Goal: Download file/media

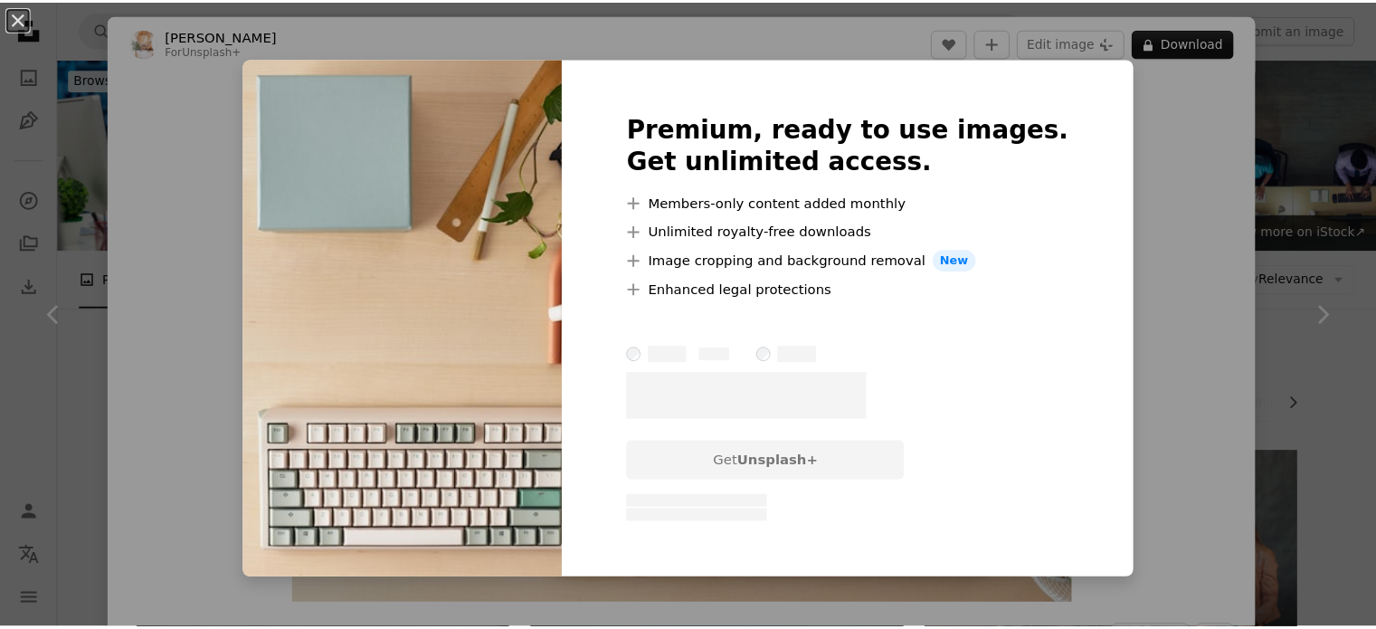
scroll to position [2236, 0]
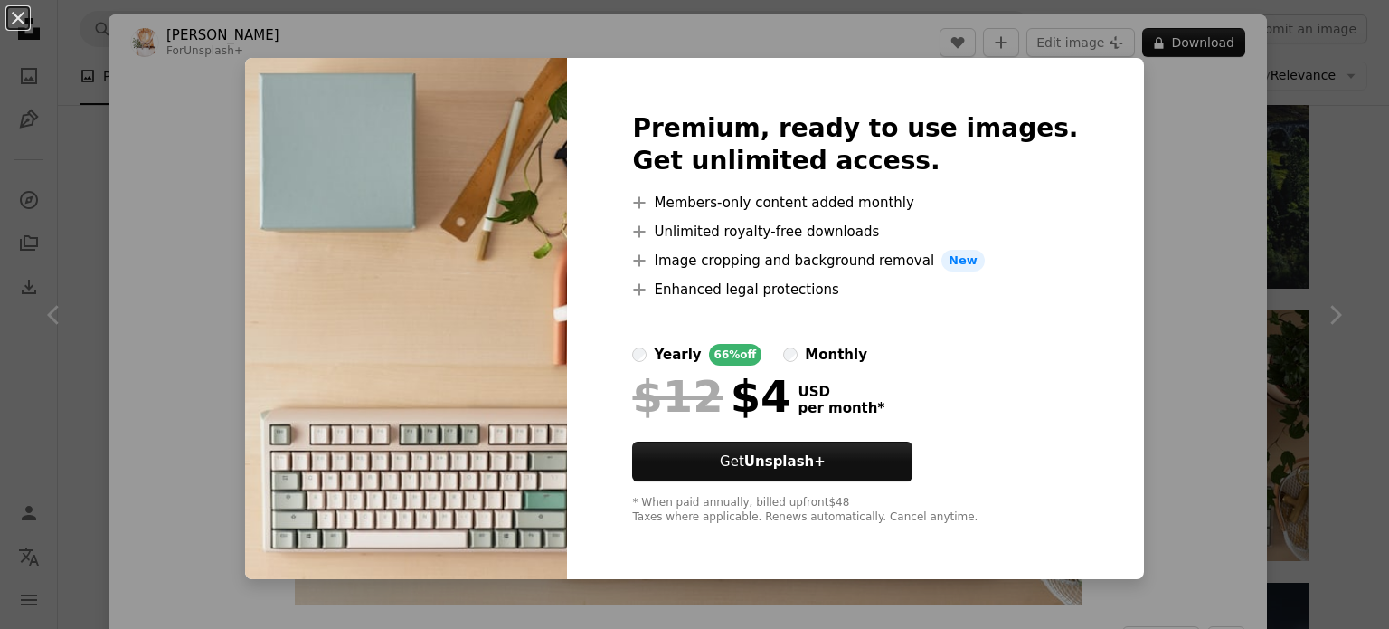
click at [1155, 316] on div "An X shape Premium, ready to use images. Get unlimited access. A plus sign Memb…" at bounding box center [694, 314] width 1389 height 629
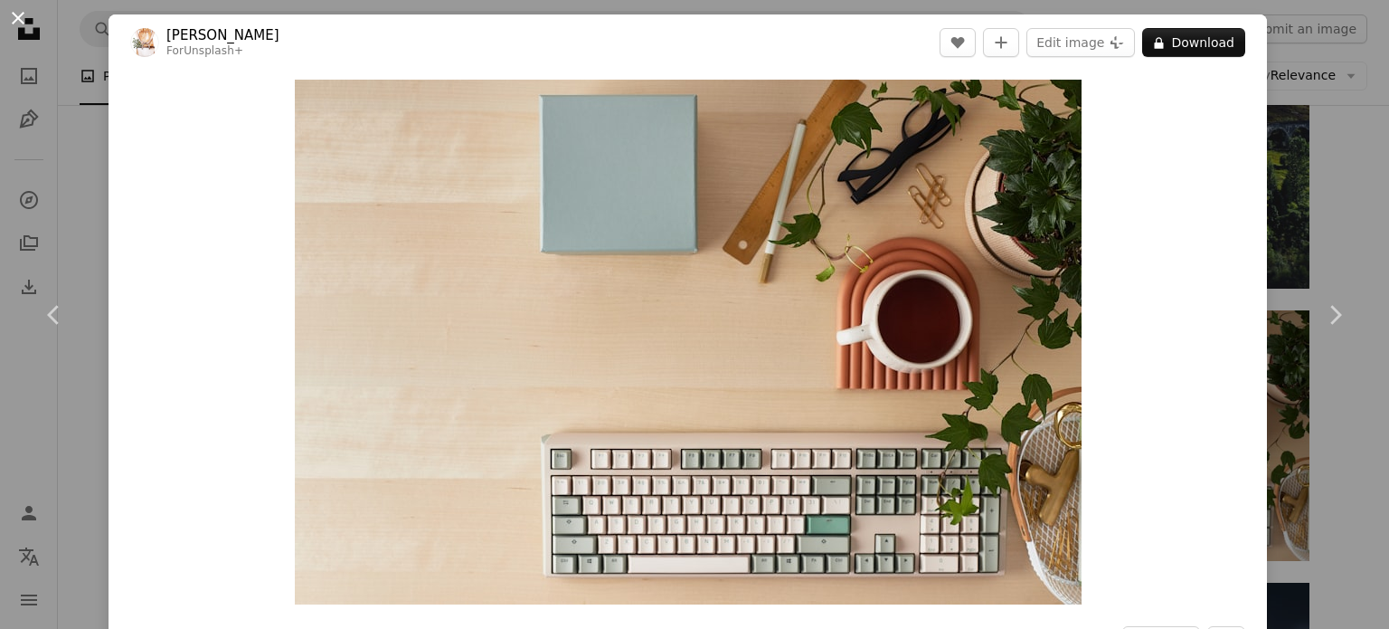
click at [18, 17] on button "An X shape" at bounding box center [18, 18] width 22 height 22
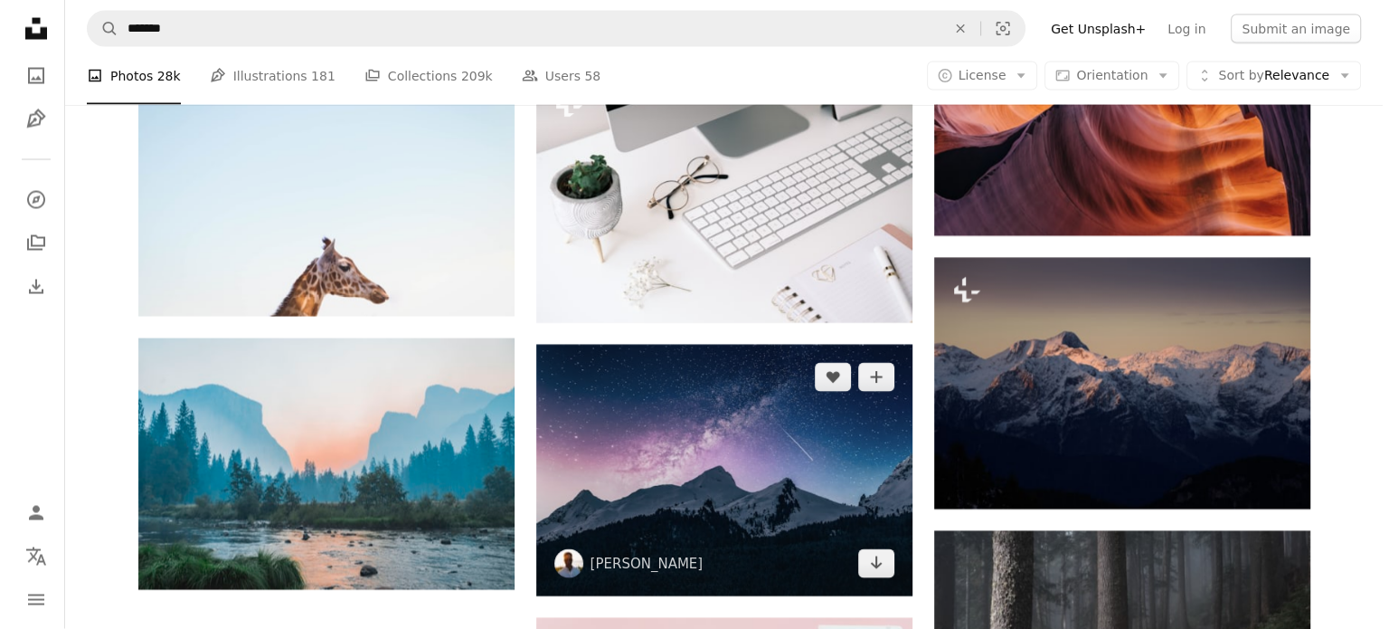
scroll to position [3611, 0]
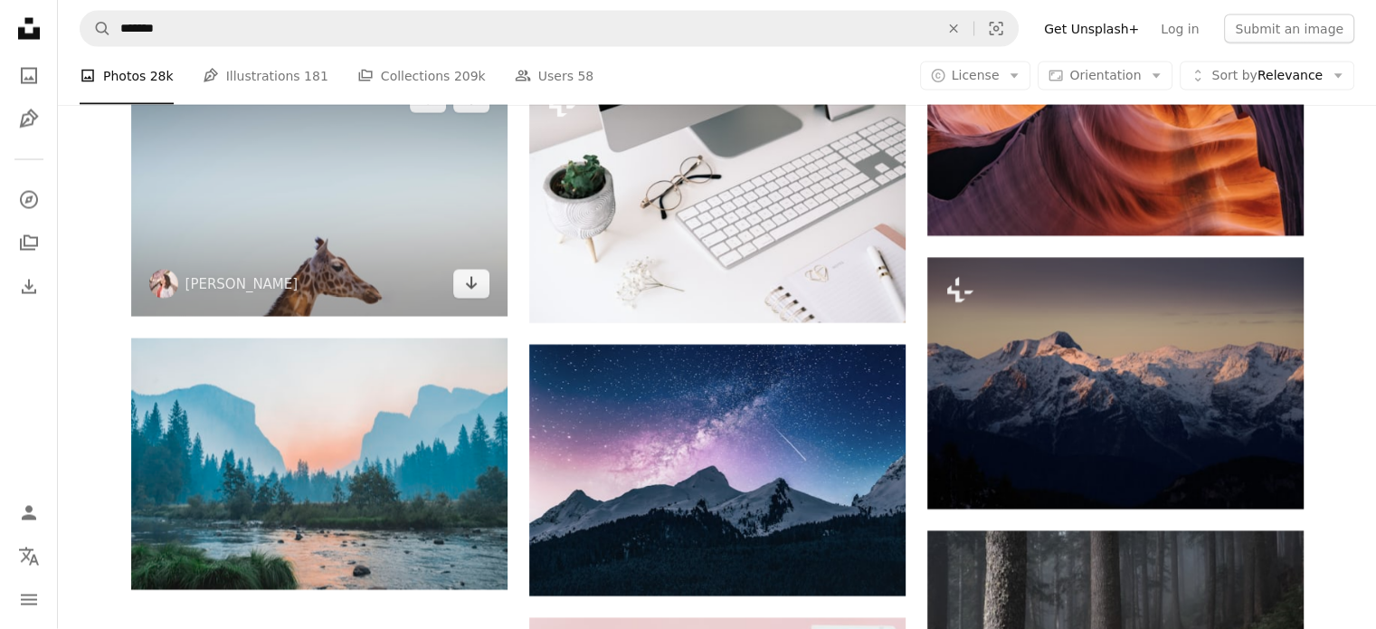
click at [389, 267] on img at bounding box center [319, 191] width 376 height 251
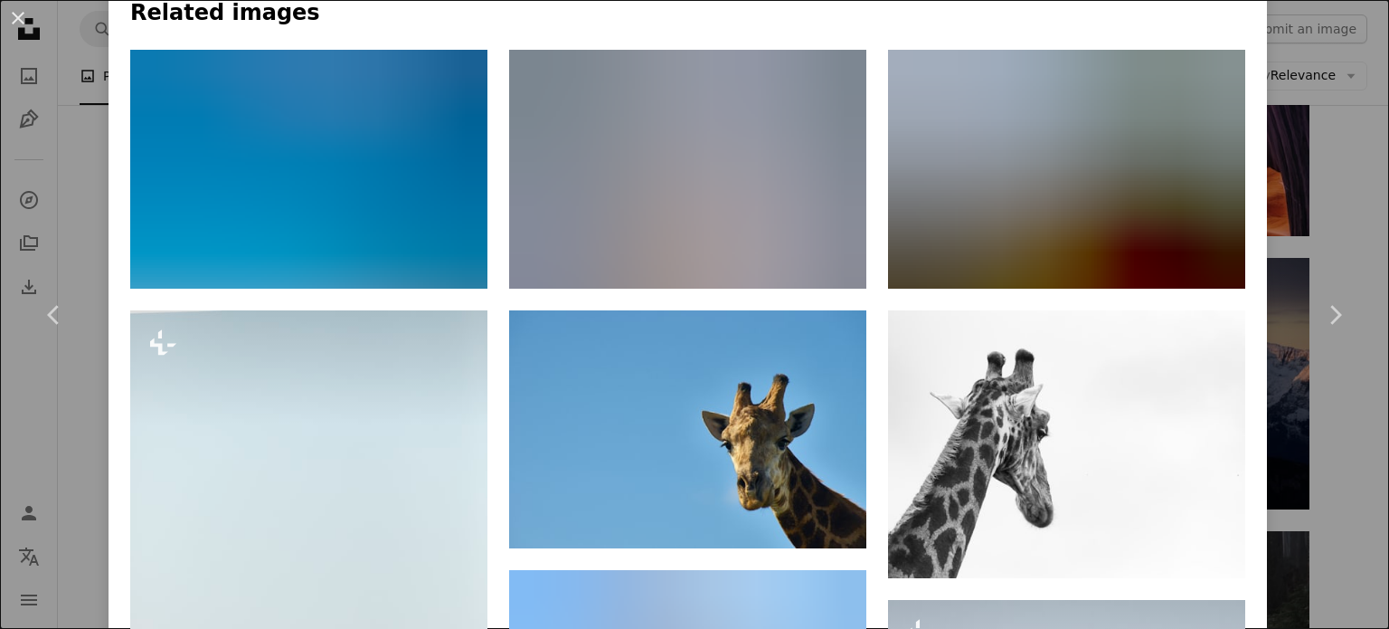
scroll to position [1241, 0]
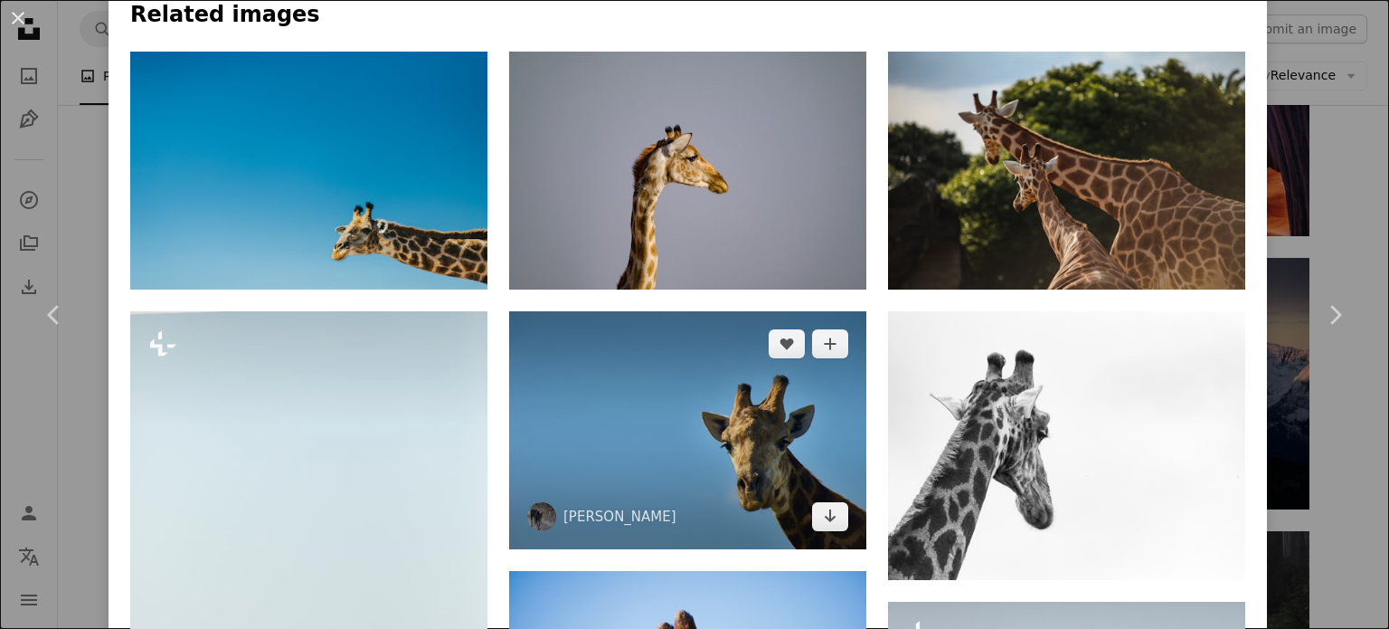
click at [735, 393] on img at bounding box center [687, 430] width 357 height 238
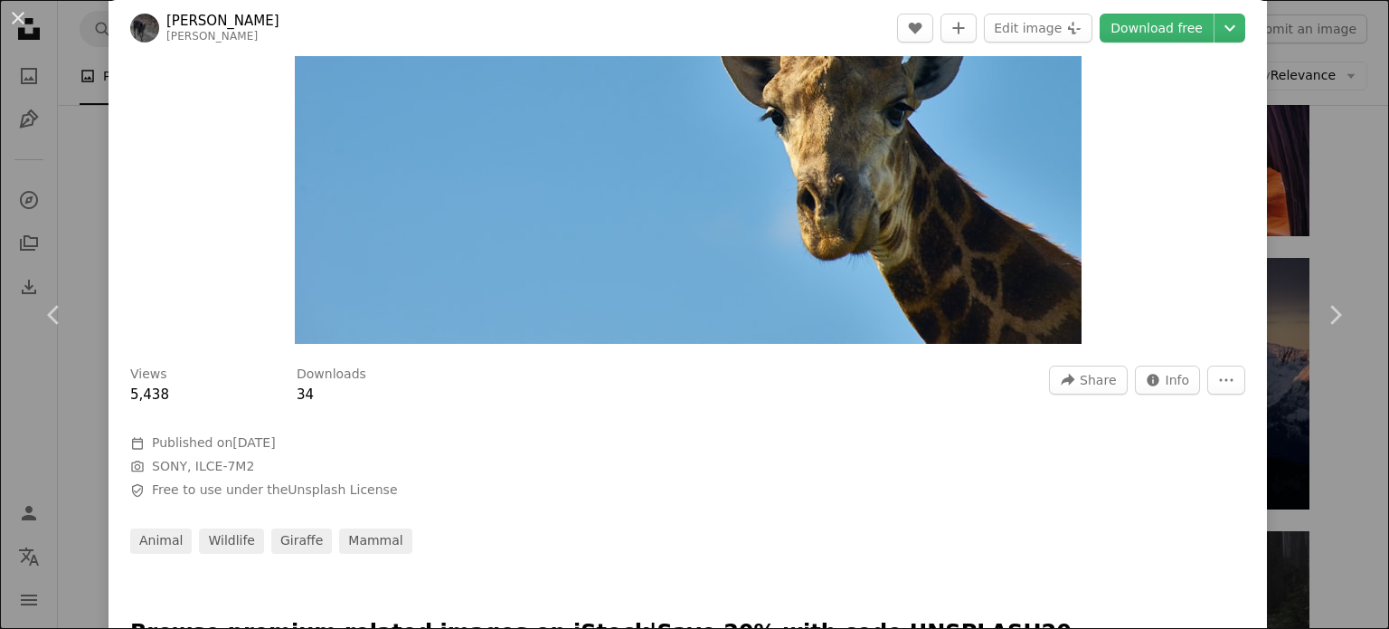
scroll to position [261, 0]
click at [1104, 22] on link "Download free" at bounding box center [1157, 28] width 114 height 29
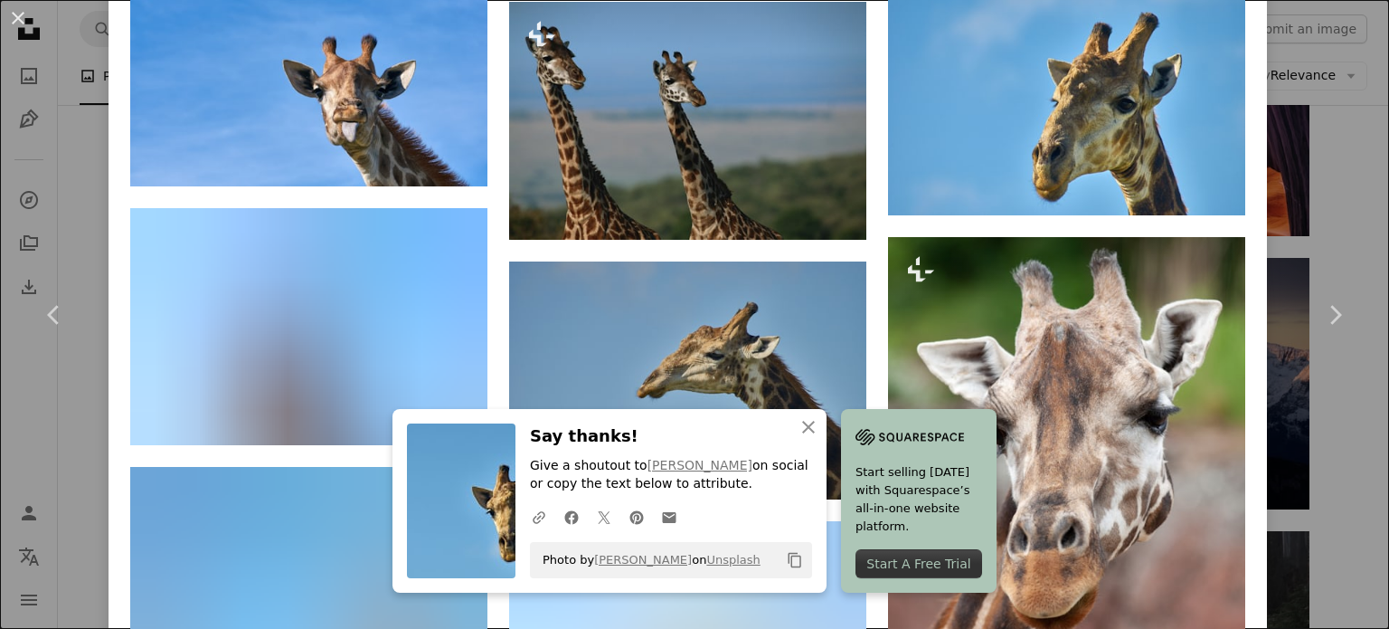
scroll to position [3039, 0]
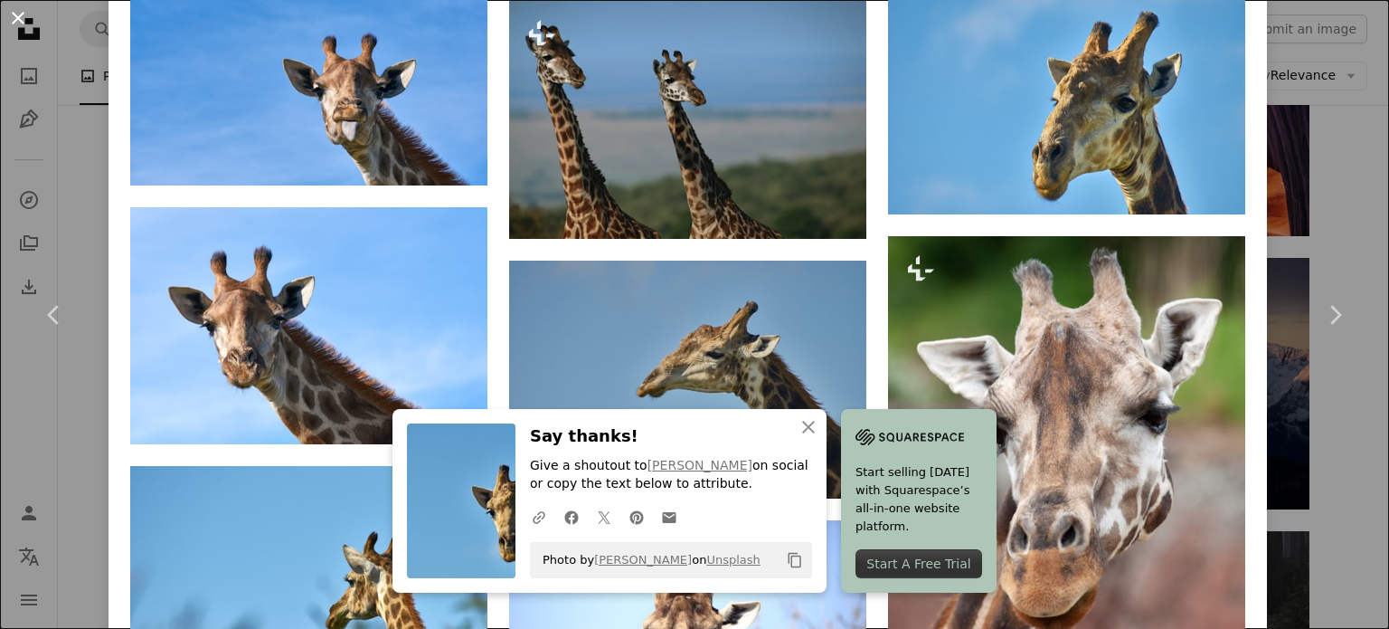
click at [16, 7] on button "An X shape" at bounding box center [18, 18] width 22 height 22
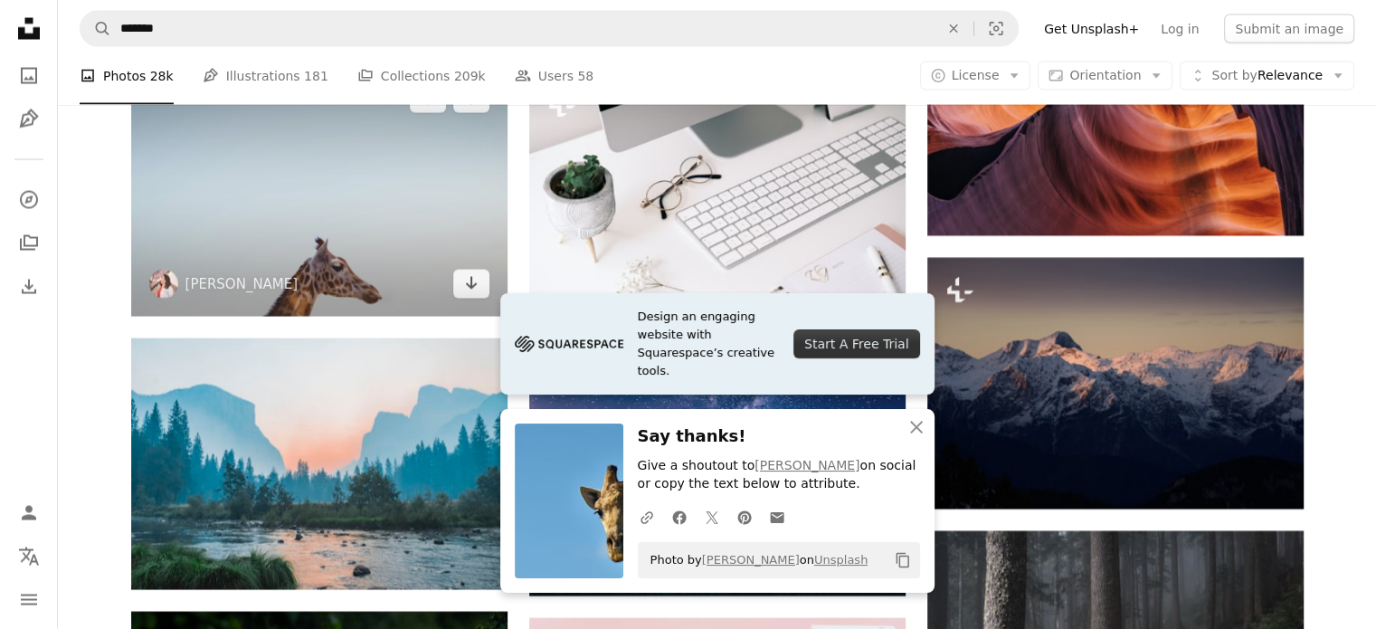
click at [379, 200] on img at bounding box center [319, 191] width 376 height 251
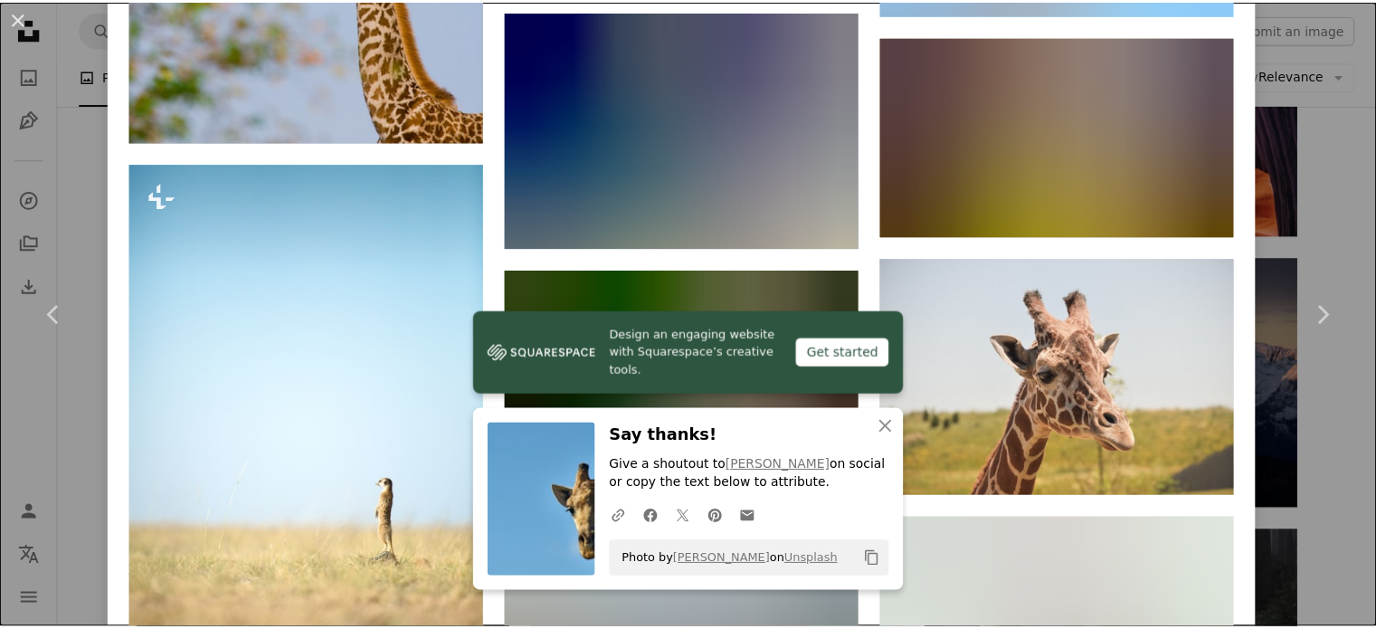
scroll to position [16857, 0]
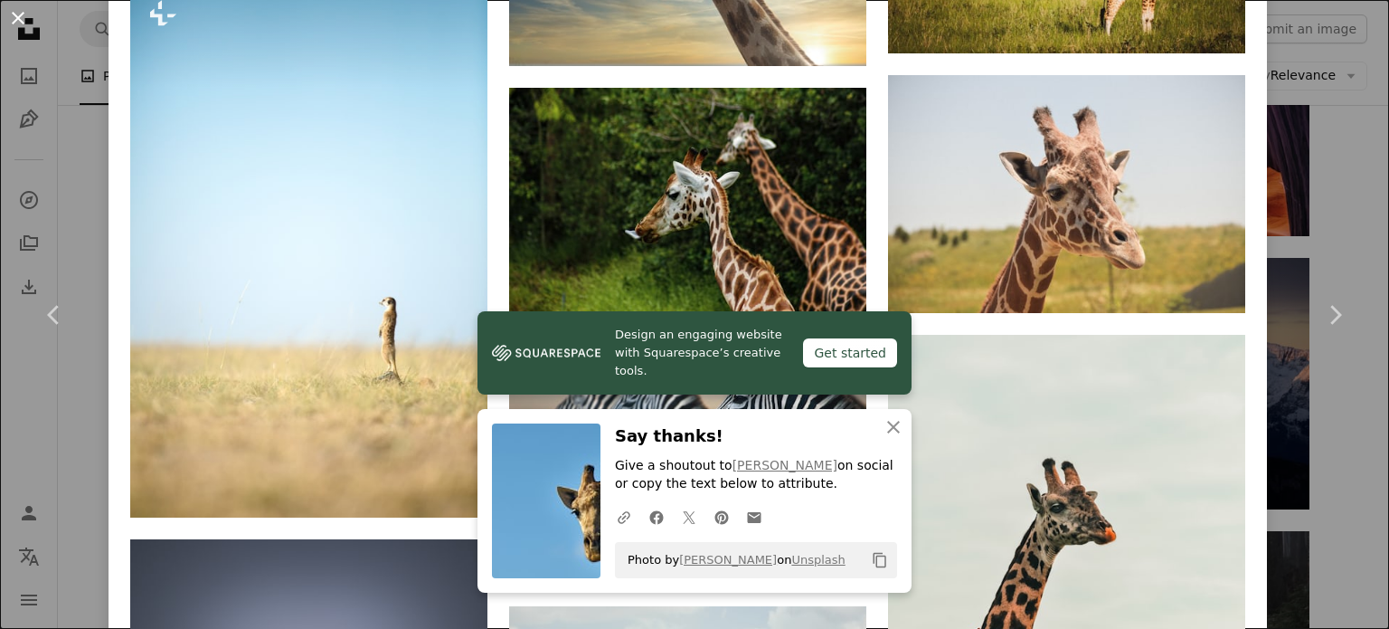
click at [14, 10] on button "An X shape" at bounding box center [18, 18] width 22 height 22
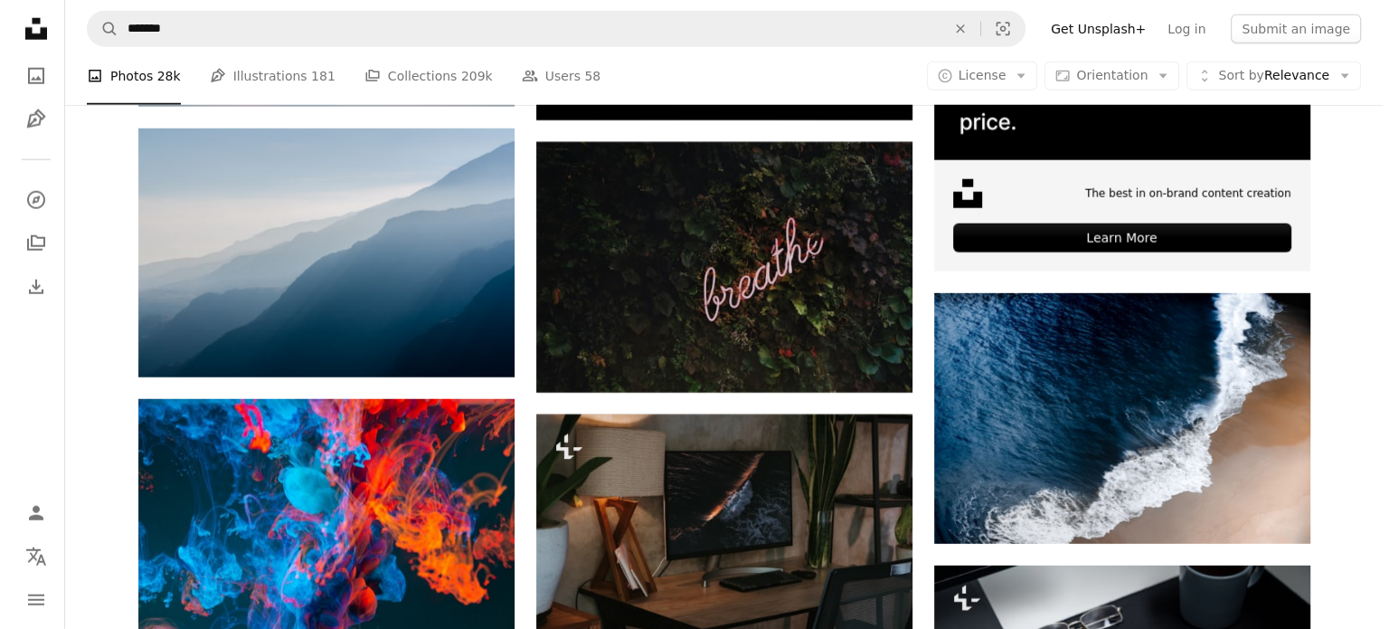
scroll to position [4904, 0]
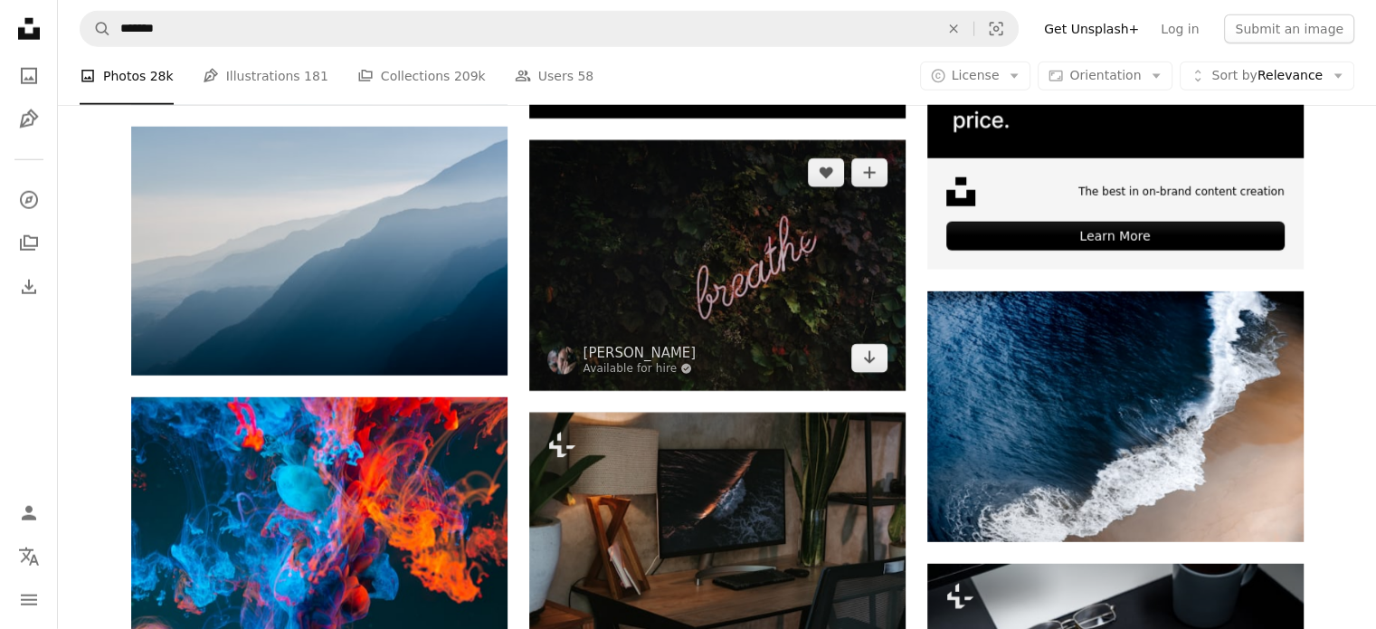
click at [737, 270] on img at bounding box center [717, 265] width 376 height 251
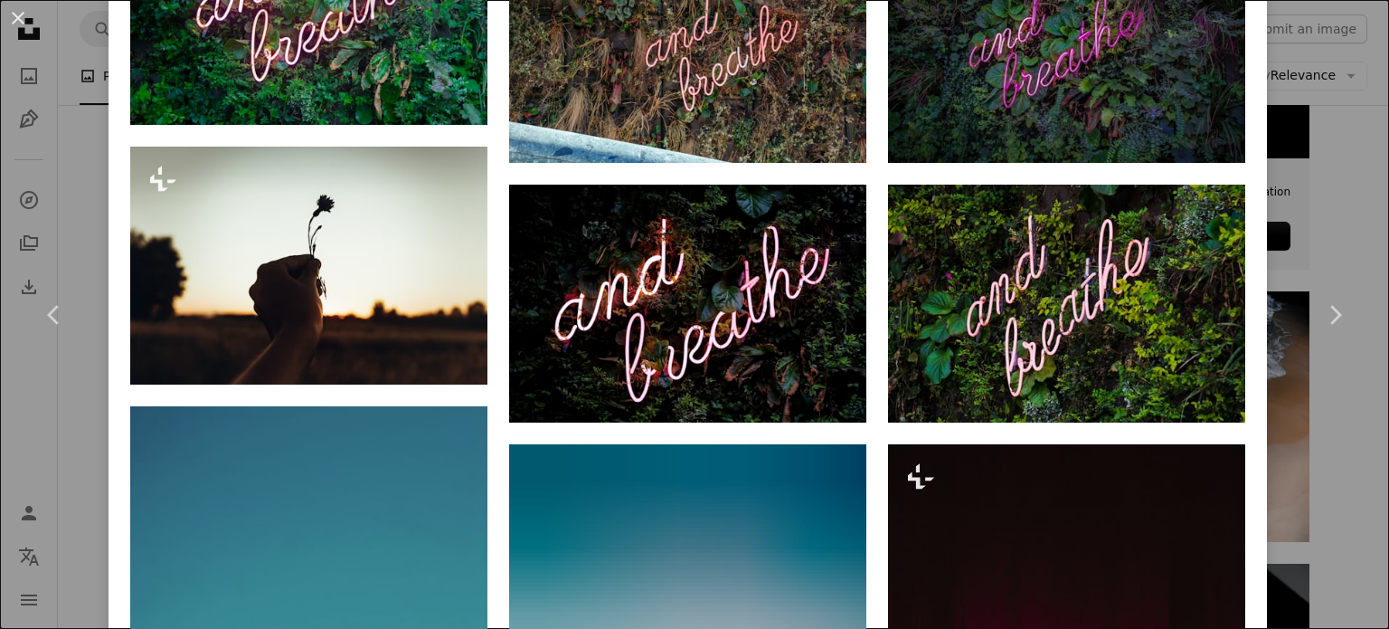
scroll to position [2066, 0]
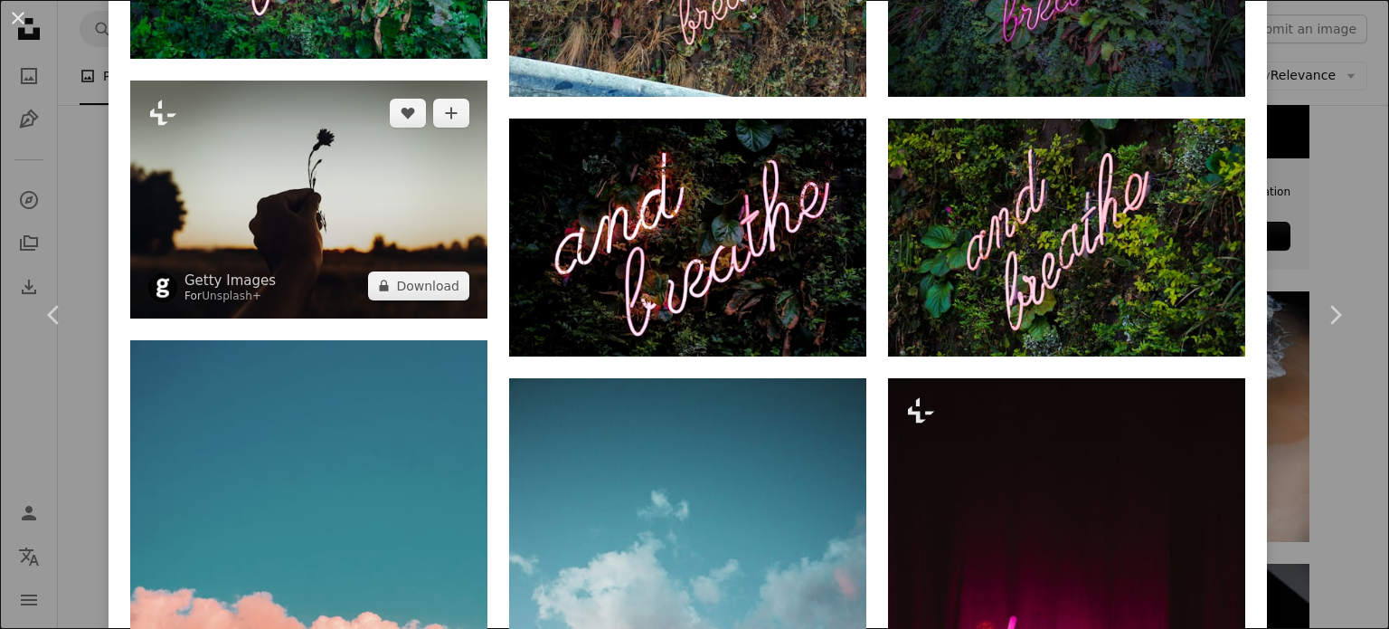
click at [356, 106] on img at bounding box center [308, 200] width 357 height 238
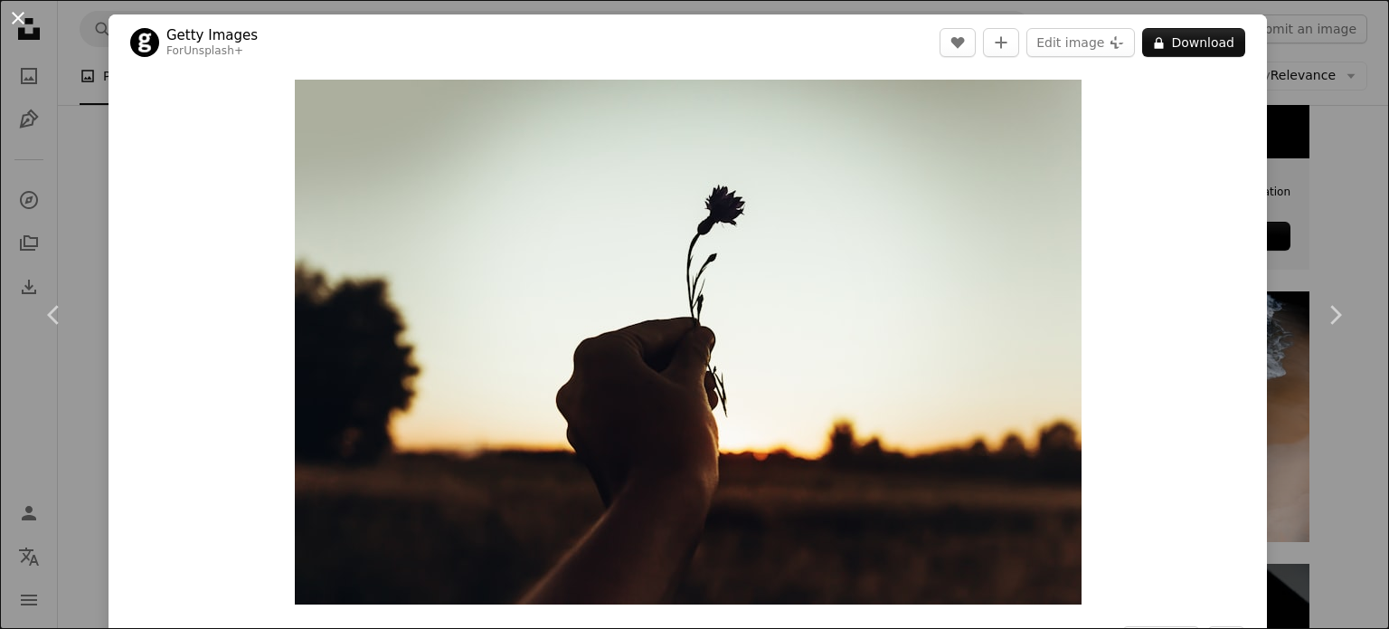
click at [16, 14] on button "An X shape" at bounding box center [18, 18] width 22 height 22
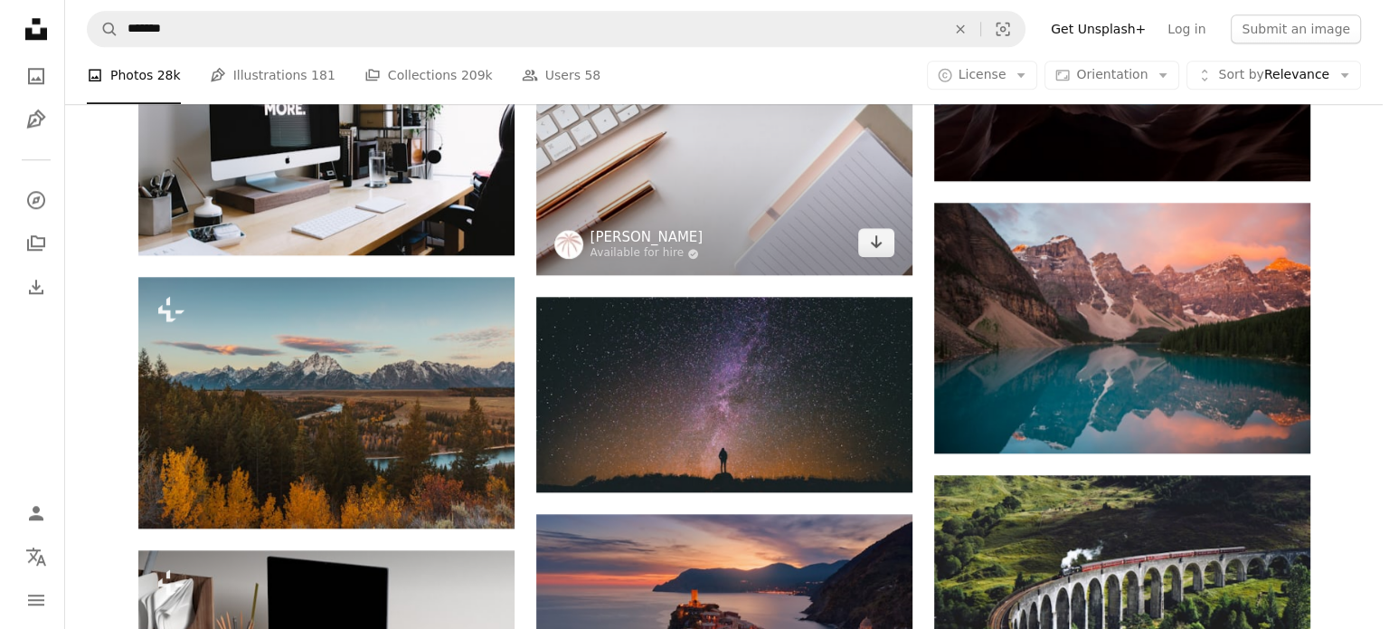
scroll to position [1812, 0]
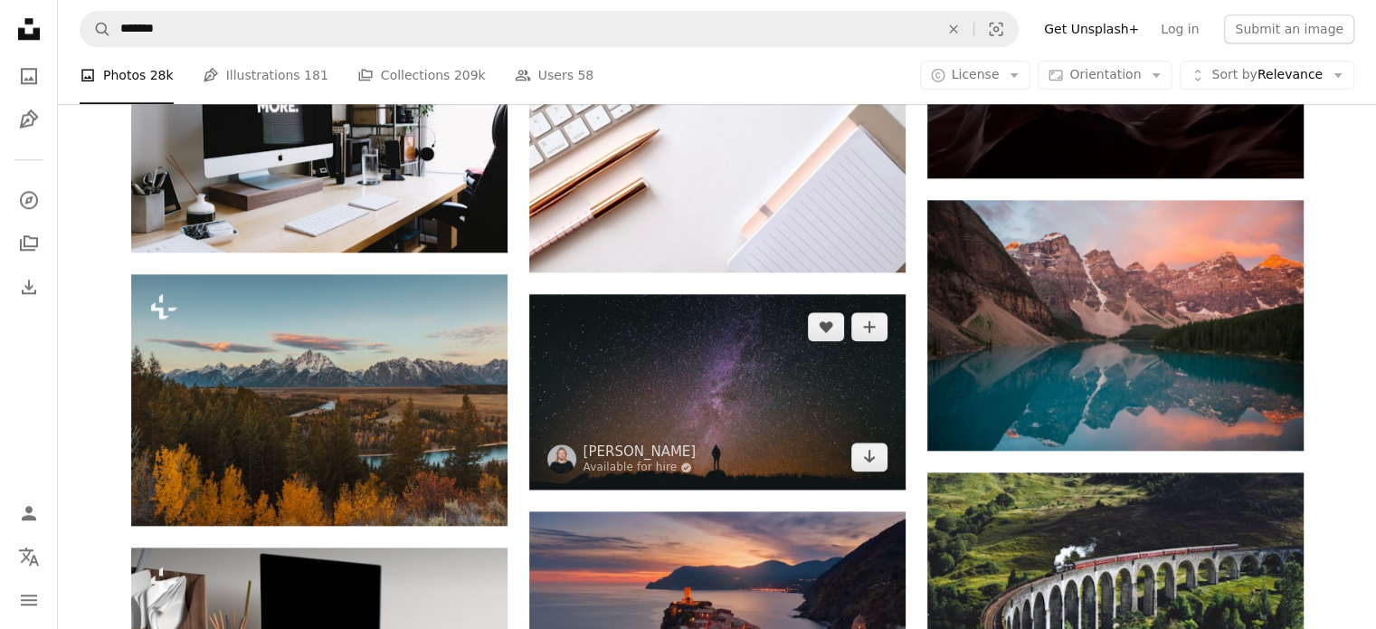
click at [732, 385] on img at bounding box center [717, 391] width 376 height 194
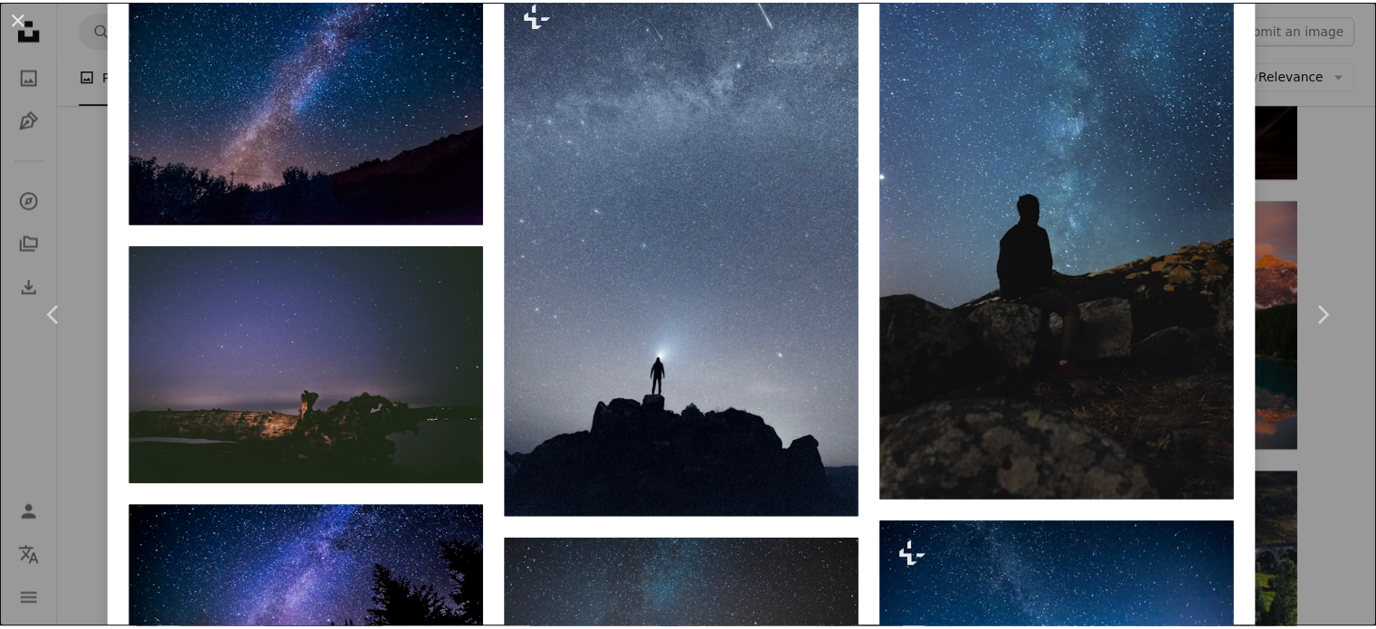
scroll to position [2921, 0]
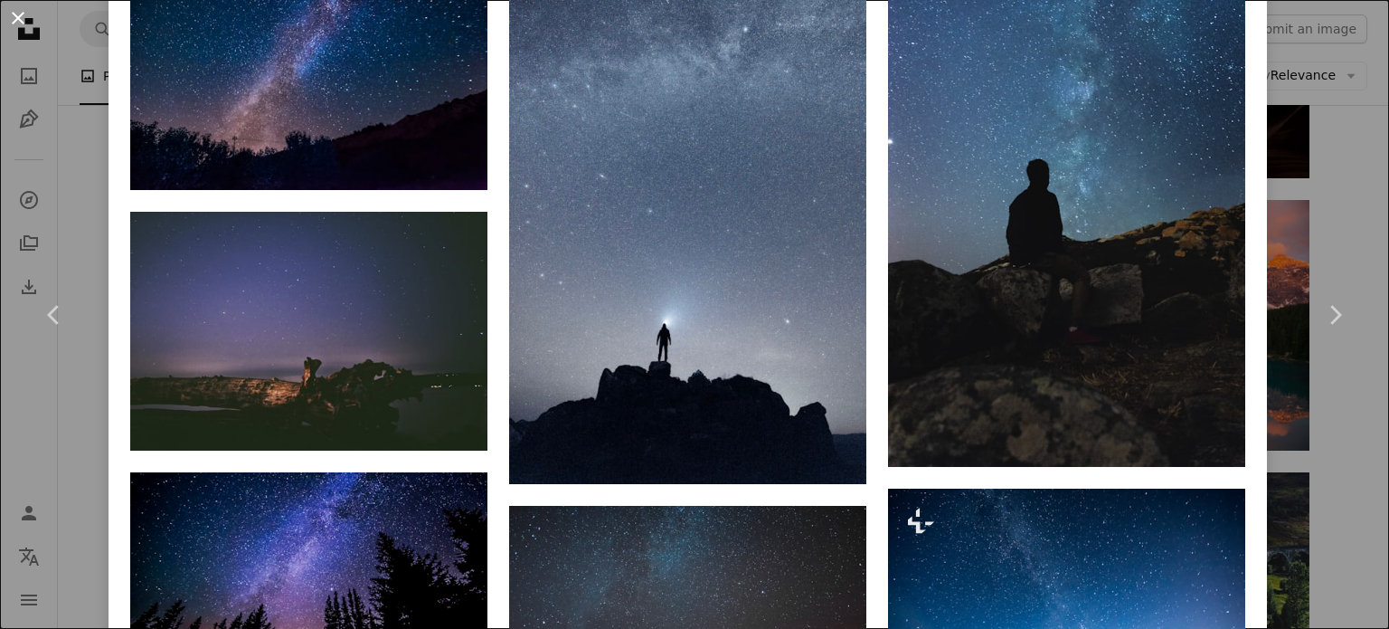
click at [24, 11] on button "An X shape" at bounding box center [18, 18] width 22 height 22
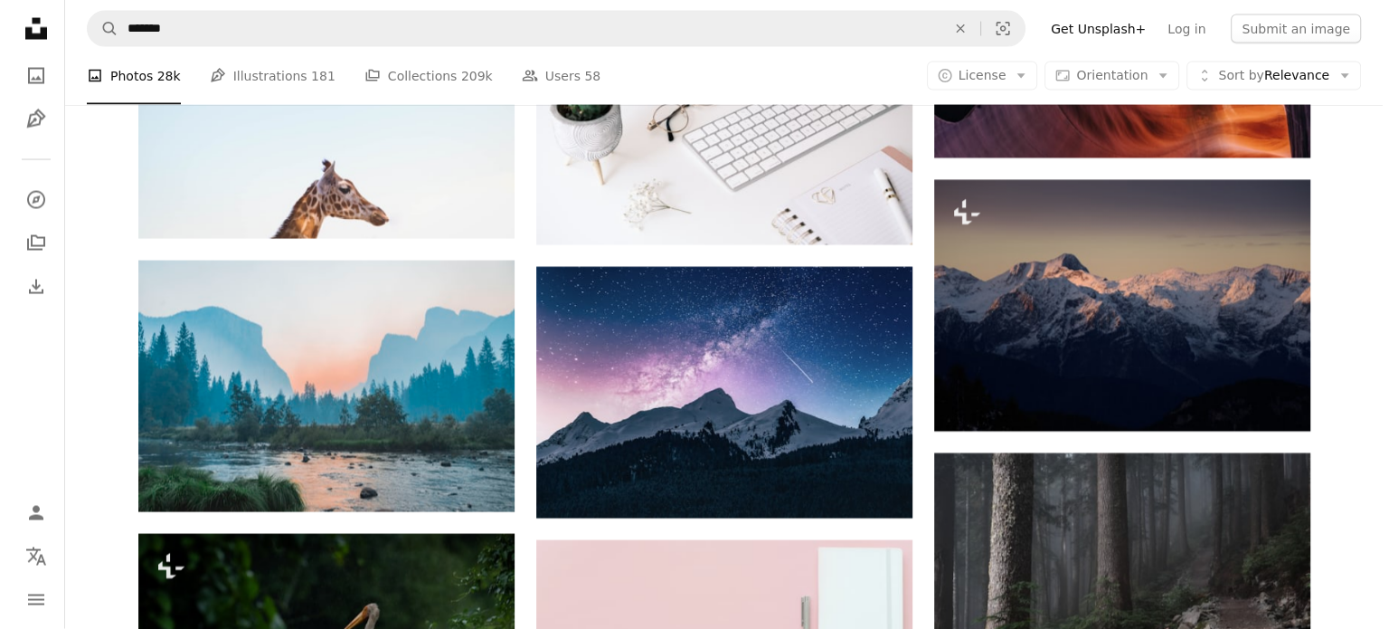
scroll to position [3690, 0]
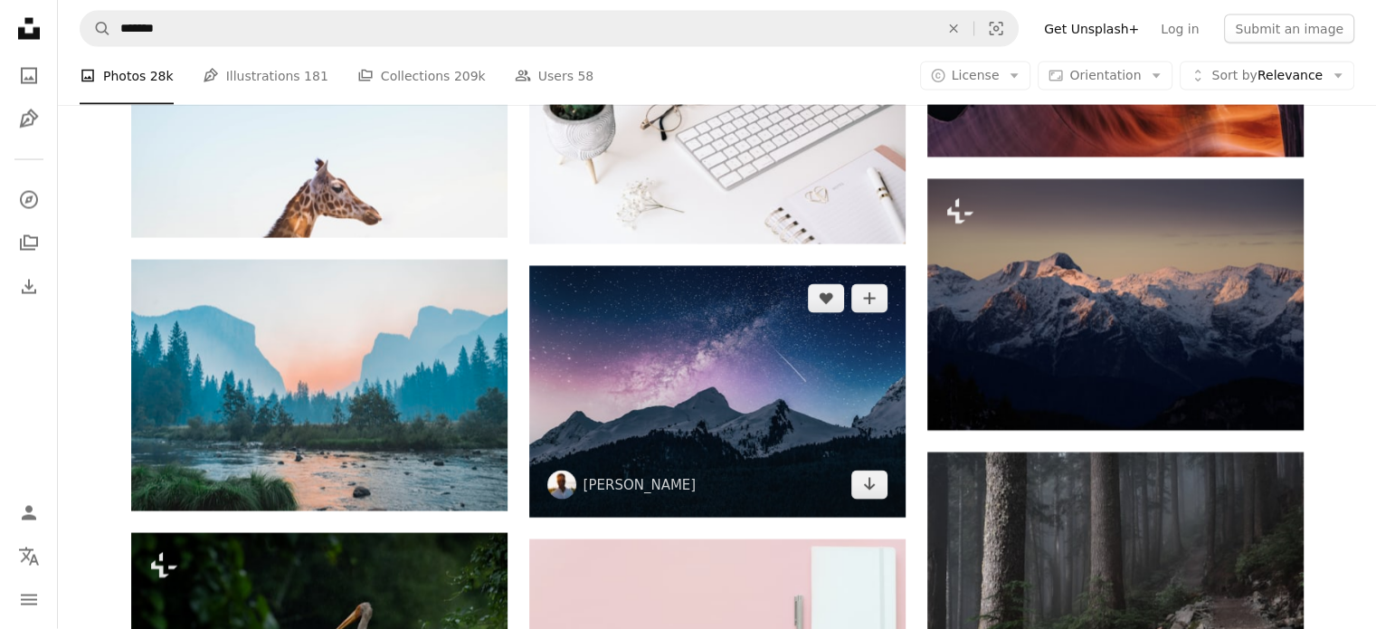
click at [870, 336] on img at bounding box center [717, 391] width 376 height 251
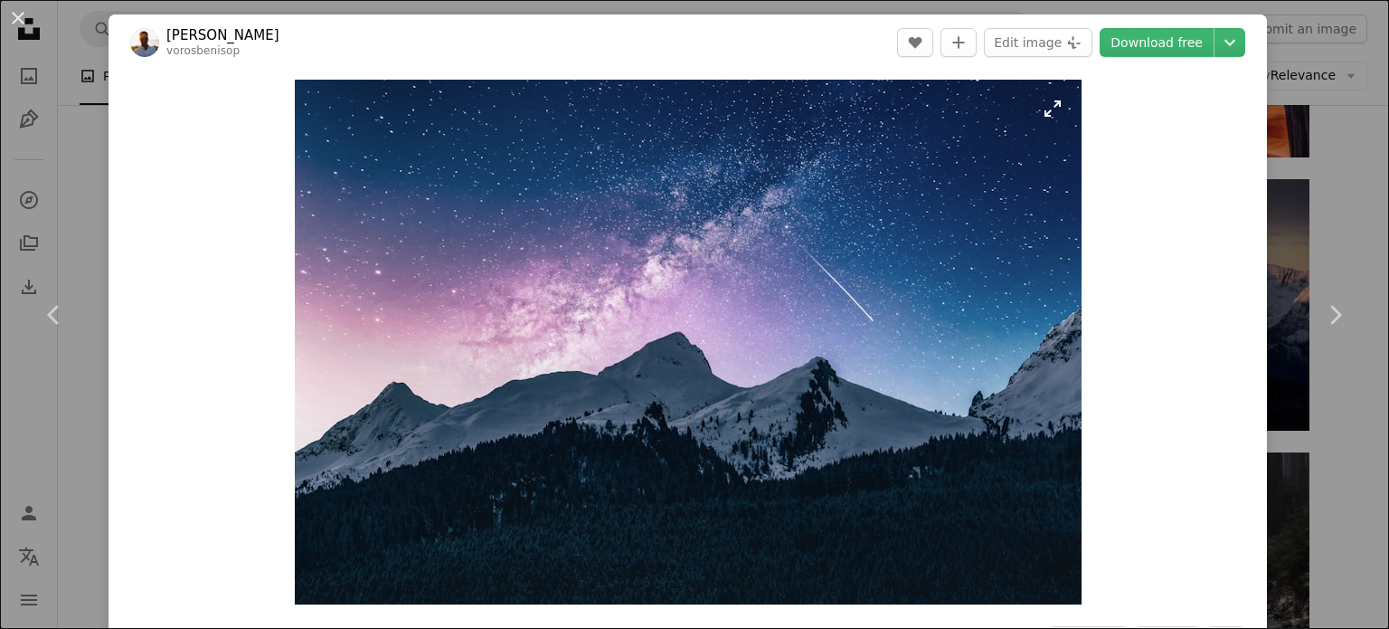
drag, startPoint x: 1001, startPoint y: 296, endPoint x: 923, endPoint y: 350, distance: 95.6
click at [923, 350] on img "Zoom in on this image" at bounding box center [688, 342] width 787 height 525
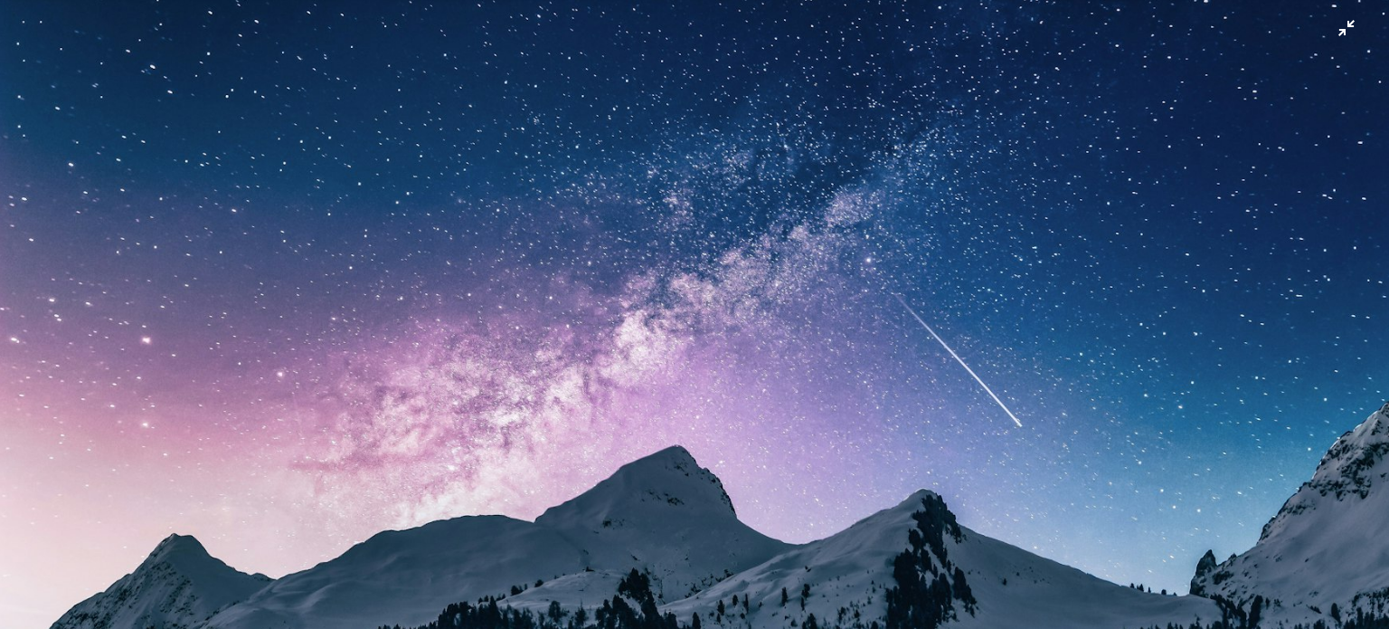
scroll to position [140, 0]
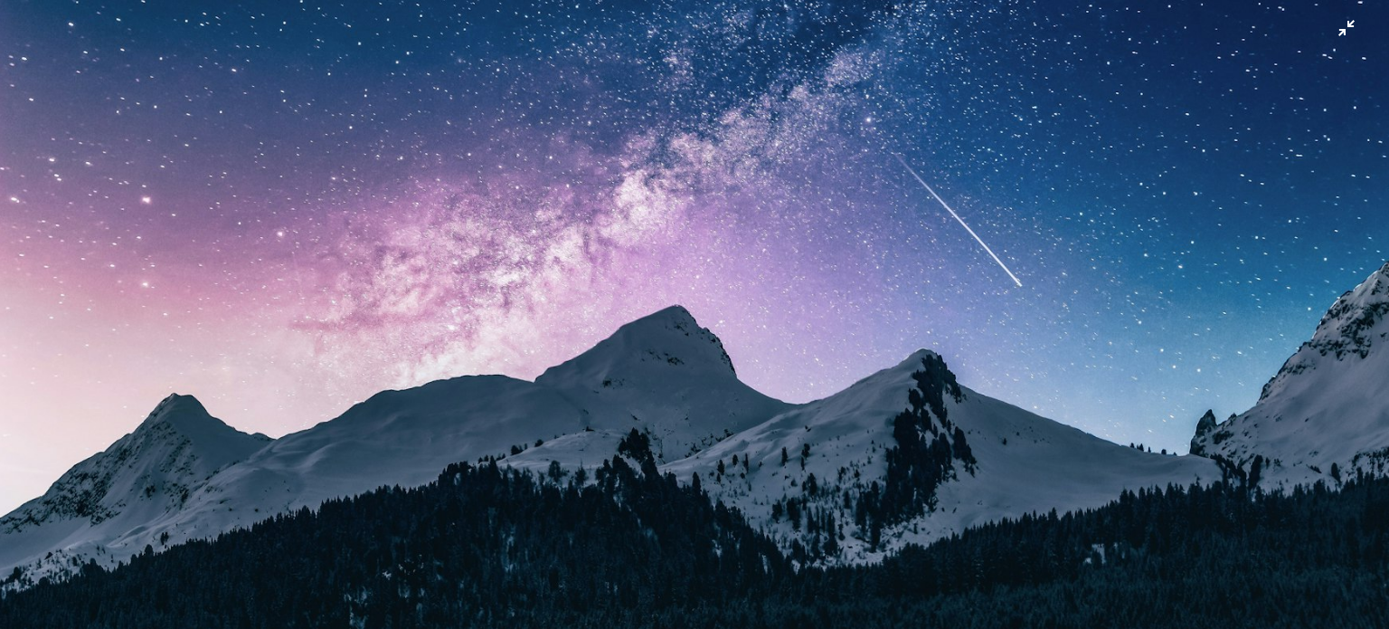
click at [1336, 32] on img "Zoom out on this image" at bounding box center [694, 323] width 1391 height 928
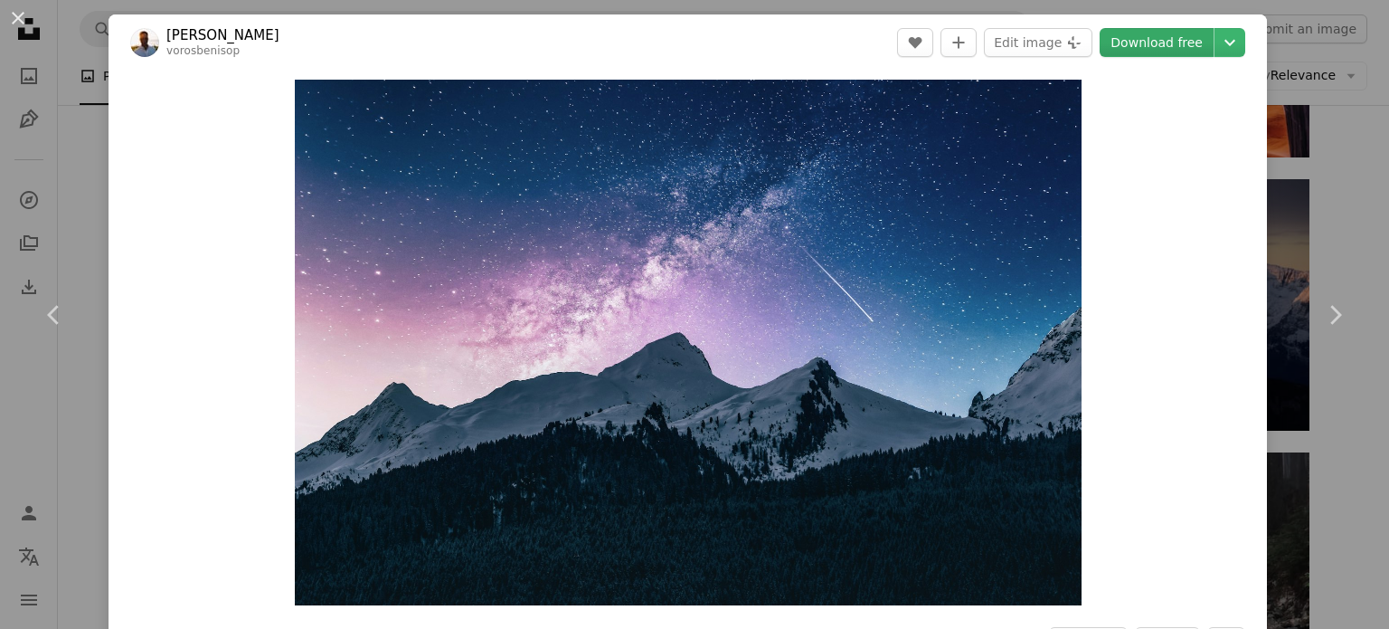
click at [1152, 38] on link "Download free" at bounding box center [1157, 42] width 114 height 29
